Goal: Task Accomplishment & Management: Complete application form

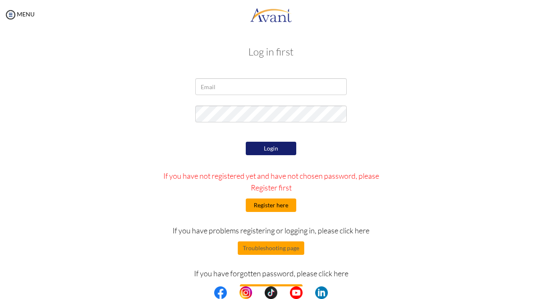
click at [270, 210] on button "Register here" at bounding box center [271, 205] width 50 height 13
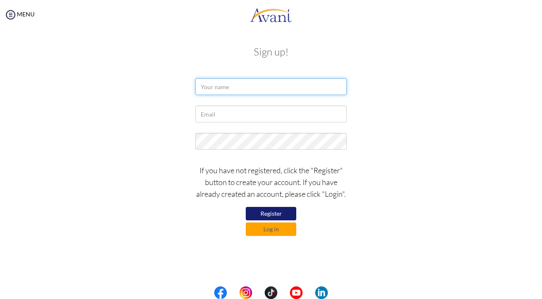
click at [252, 89] on input "text" at bounding box center [270, 86] width 151 height 17
click at [254, 85] on input "text" at bounding box center [270, 86] width 151 height 17
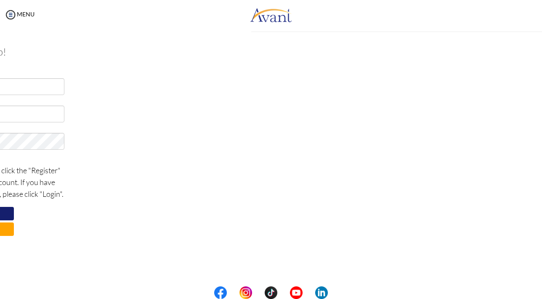
type input "M"
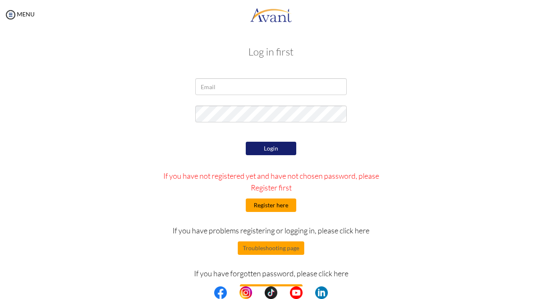
click at [277, 208] on button "Register here" at bounding box center [271, 205] width 50 height 13
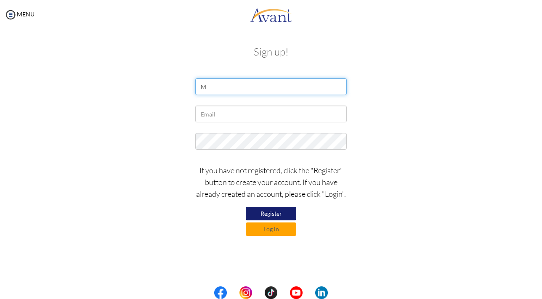
click at [268, 90] on input "M" at bounding box center [270, 86] width 151 height 17
type input "Merry Noelle Gabriente"
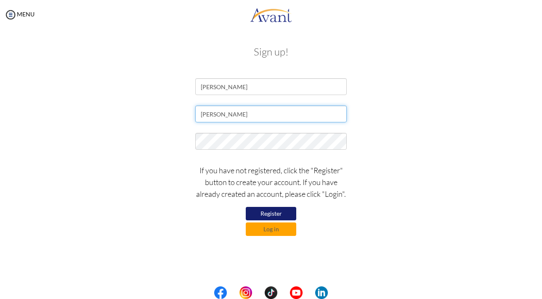
click at [281, 118] on input "noelle" at bounding box center [270, 114] width 151 height 17
type input "[EMAIL_ADDRESS][DOMAIN_NAME]"
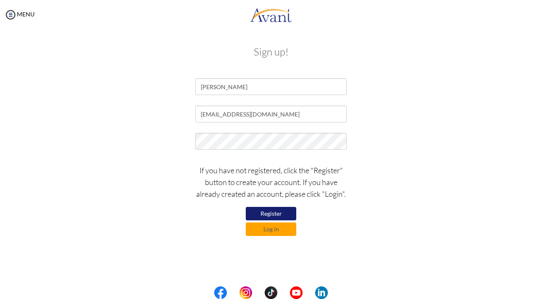
click at [275, 211] on button "Register" at bounding box center [271, 213] width 50 height 13
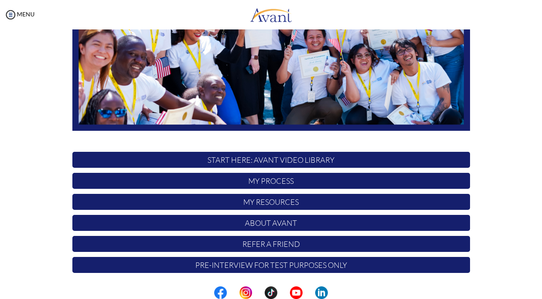
scroll to position [162, 0]
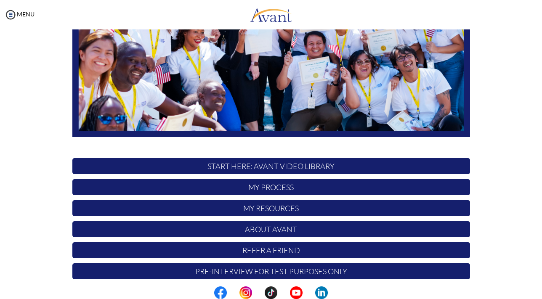
click at [292, 170] on p "START HERE: Avant Video Library" at bounding box center [271, 166] width 398 height 16
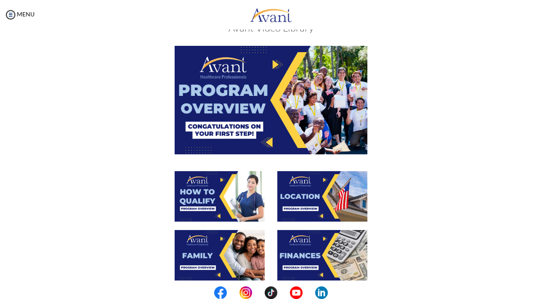
scroll to position [0, 0]
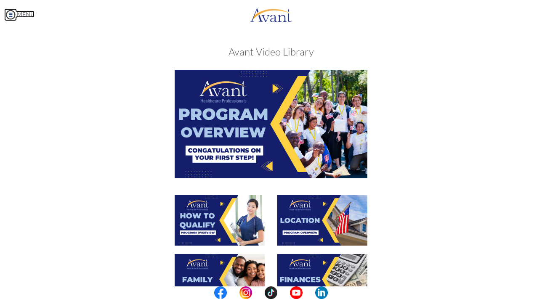
click at [24, 12] on link "MENU" at bounding box center [19, 14] width 30 height 7
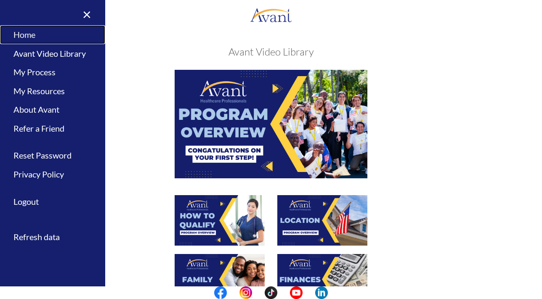
click at [38, 35] on link "Home" at bounding box center [52, 34] width 105 height 19
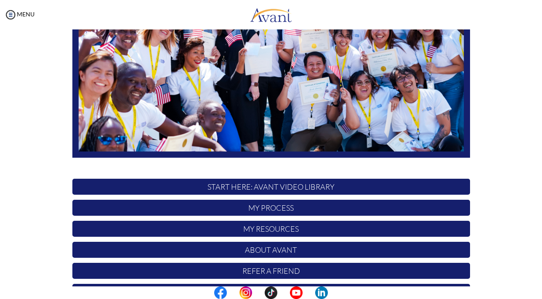
scroll to position [168, 0]
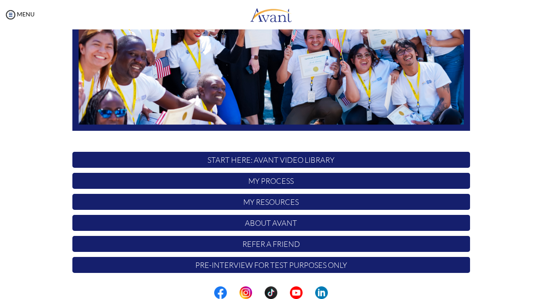
click at [276, 182] on p "My Process" at bounding box center [271, 181] width 398 height 16
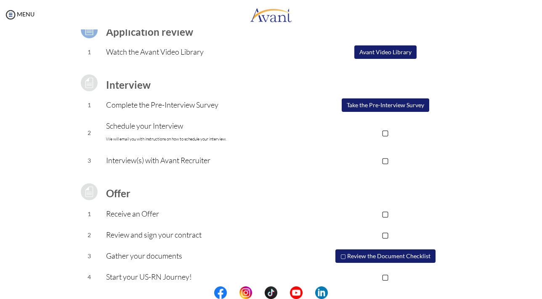
scroll to position [73, 0]
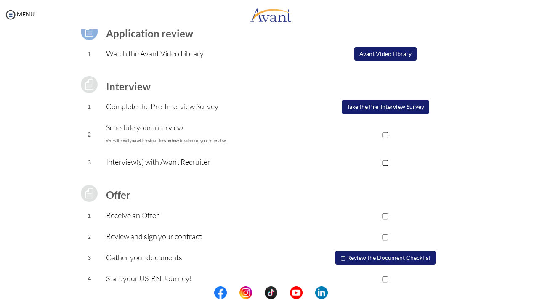
click at [361, 256] on button "▢ Review the Document Checklist" at bounding box center [385, 257] width 100 height 13
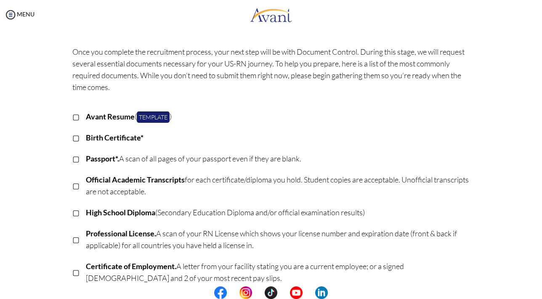
scroll to position [39, 0]
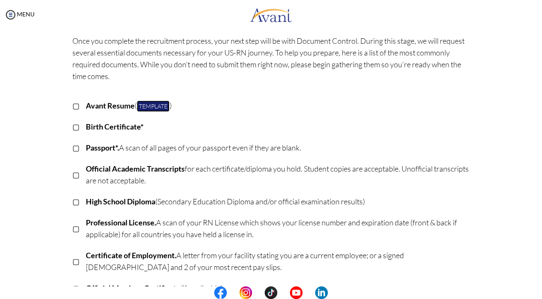
click at [156, 104] on link "Template" at bounding box center [153, 106] width 33 height 11
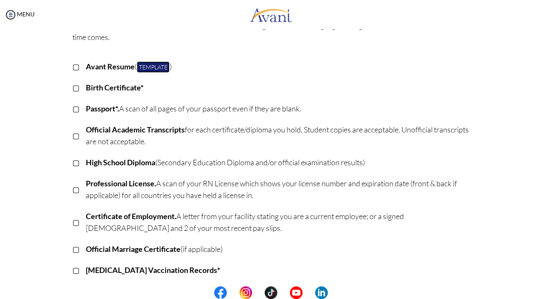
scroll to position [92, 0]
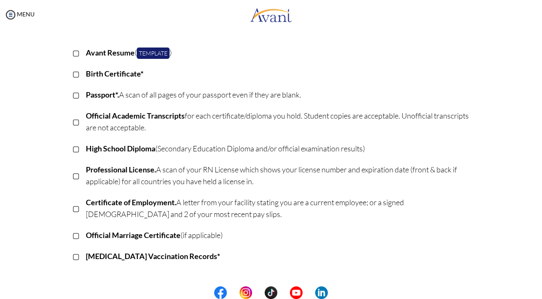
click at [457, 92] on p "Passport*. A scan of all pages of your passport even if they are blank." at bounding box center [278, 95] width 384 height 12
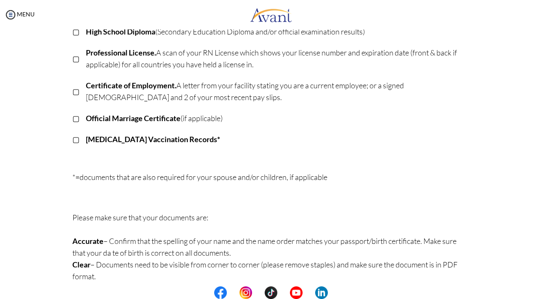
scroll to position [0, 0]
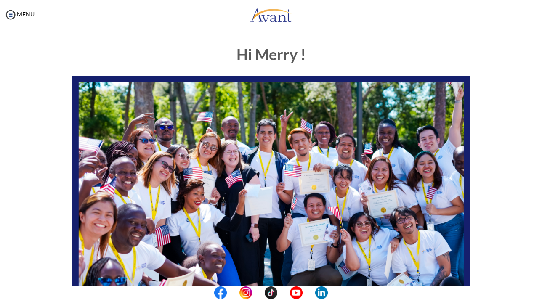
scroll to position [168, 0]
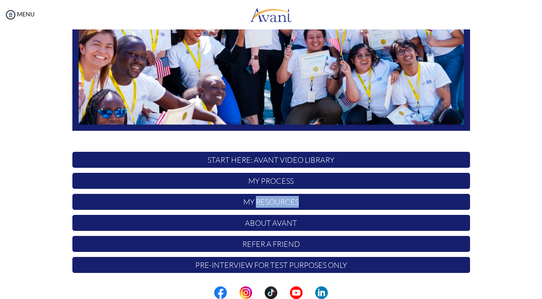
click at [299, 200] on p "My Resources" at bounding box center [271, 202] width 398 height 16
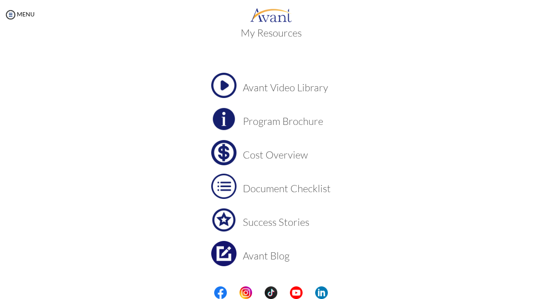
scroll to position [18, 0]
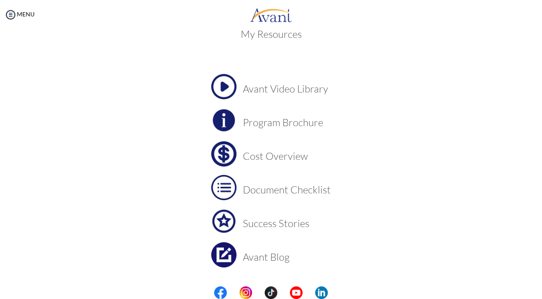
click at [281, 153] on h3 "Cost Overview" at bounding box center [287, 156] width 88 height 11
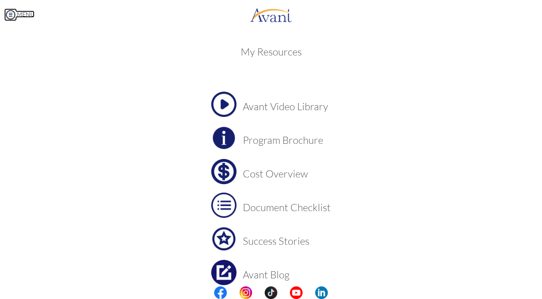
click at [15, 14] on img at bounding box center [10, 14] width 13 height 13
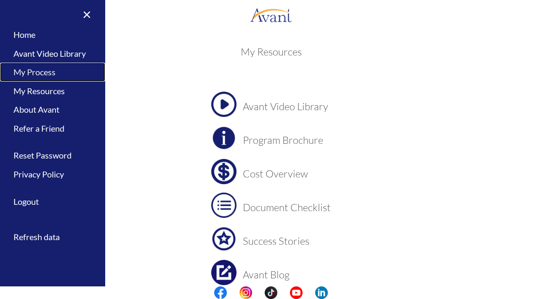
click at [48, 70] on link "My Process" at bounding box center [52, 72] width 105 height 19
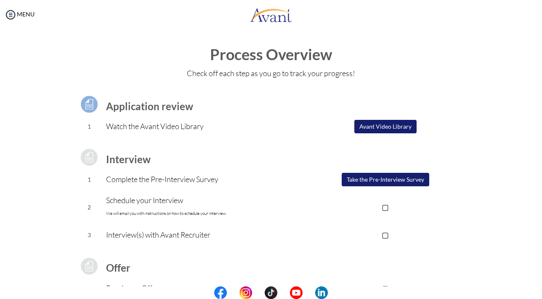
scroll to position [26, 0]
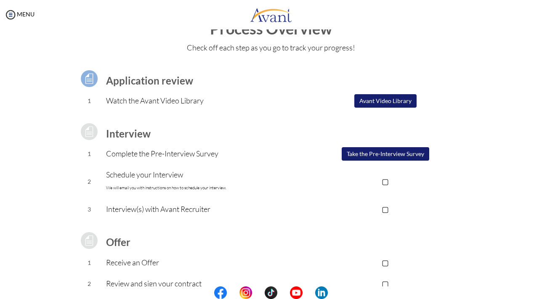
click at [374, 100] on button "Avant Video Library" at bounding box center [385, 100] width 62 height 13
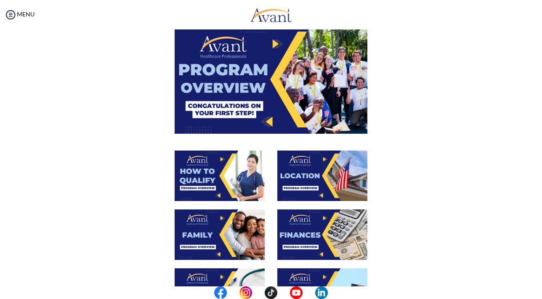
scroll to position [43, 0]
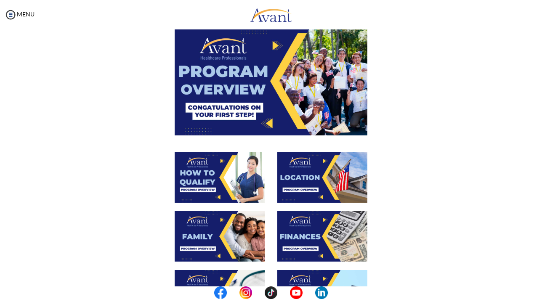
click at [282, 101] on img at bounding box center [271, 81] width 193 height 108
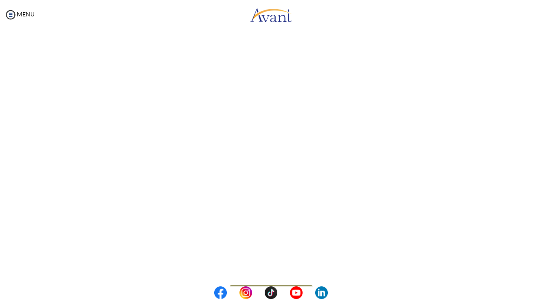
scroll to position [86, 0]
